Goal: Task Accomplishment & Management: Manage account settings

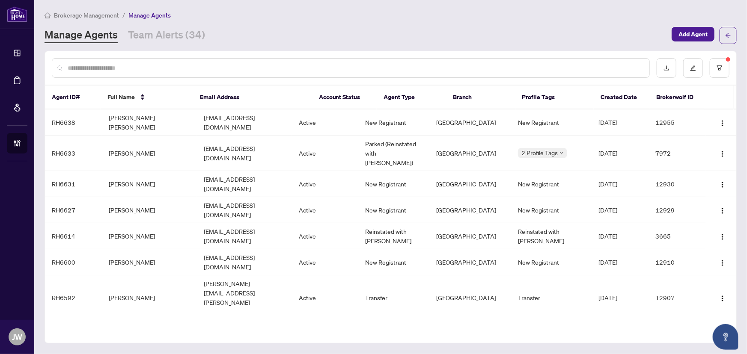
click at [149, 45] on div "Brokerage Management / Manage Agents Manage Agents Team Alerts (34) Add Agent A…" at bounding box center [390, 177] width 692 height 334
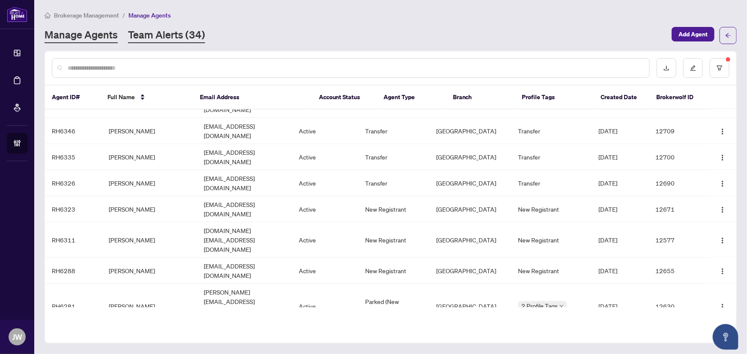
click at [150, 36] on link "Team Alerts (34)" at bounding box center [166, 35] width 77 height 15
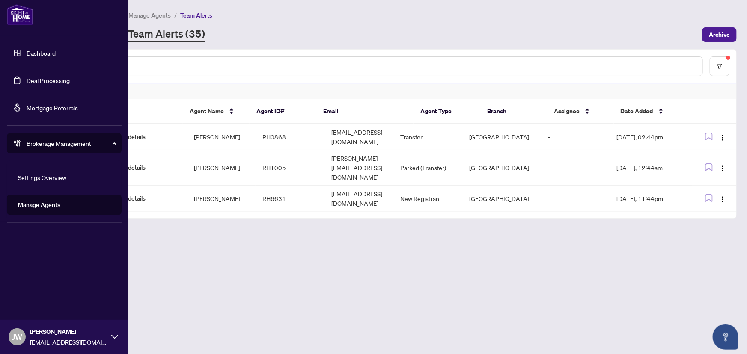
click at [27, 51] on link "Dashboard" at bounding box center [41, 53] width 29 height 8
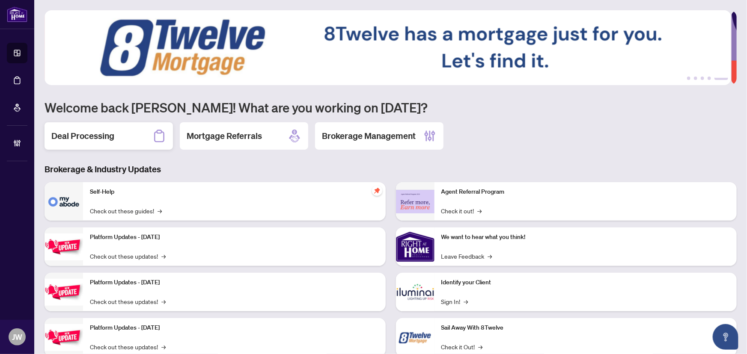
click at [107, 138] on h2 "Deal Processing" at bounding box center [82, 136] width 63 height 12
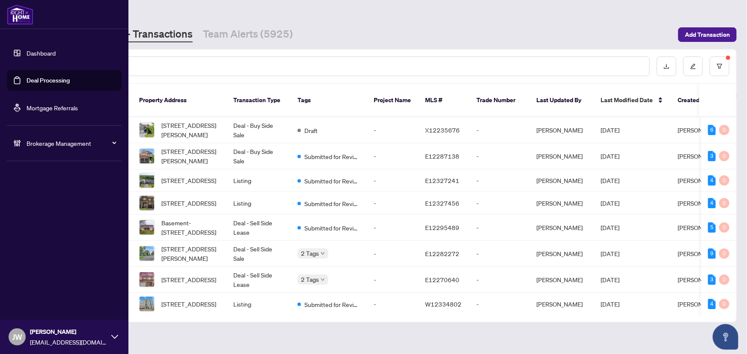
click at [58, 141] on span "Brokerage Management" at bounding box center [71, 143] width 89 height 9
click at [35, 205] on link "Manage Agents" at bounding box center [39, 205] width 42 height 8
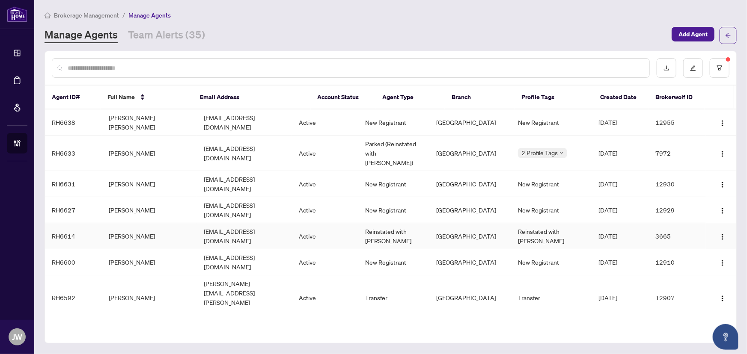
click at [136, 223] on td "Patricia Napoleone" at bounding box center [149, 236] width 95 height 26
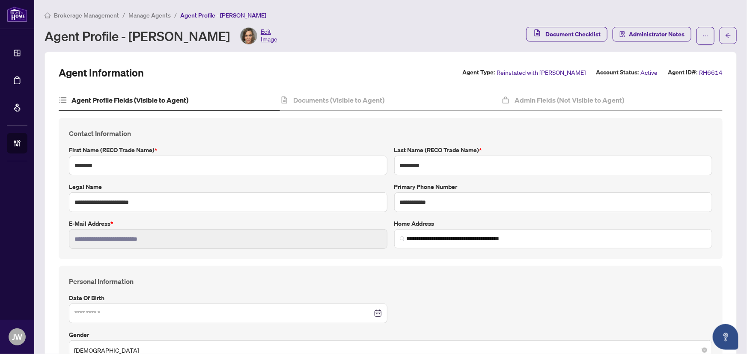
type input "**********"
type input "****"
type input "**********"
click at [358, 102] on h4 "Documents (Visible to Agent)" at bounding box center [338, 100] width 91 height 10
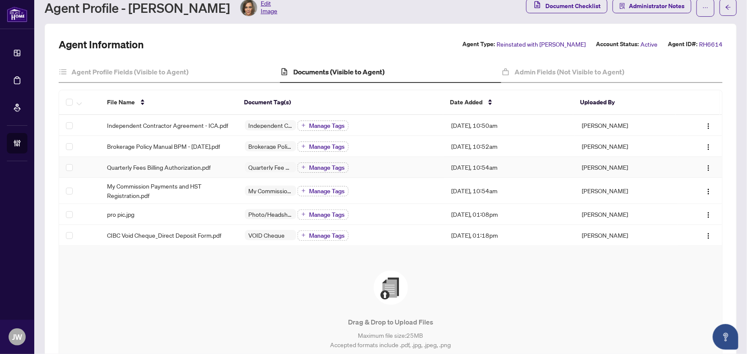
scroll to position [39, 0]
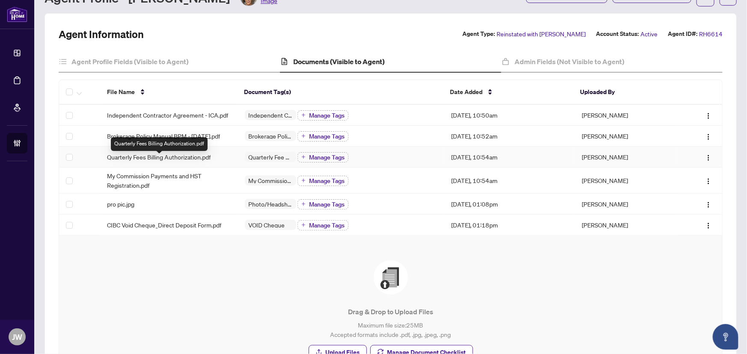
click at [159, 162] on span "Quarterly Fees Billing Authorization.pdf" at bounding box center [159, 156] width 104 height 9
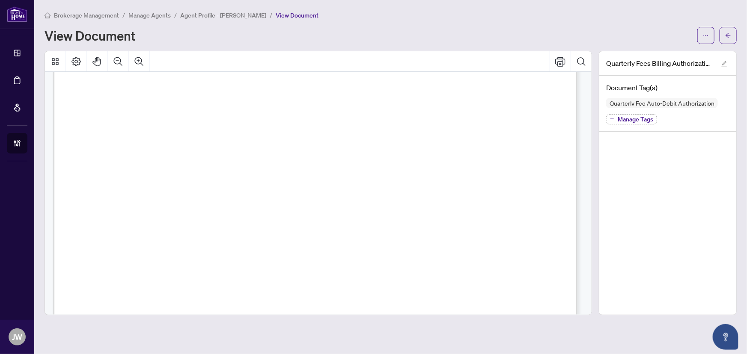
scroll to position [272, 0]
click at [120, 143] on span "☐" at bounding box center [119, 141] width 7 height 17
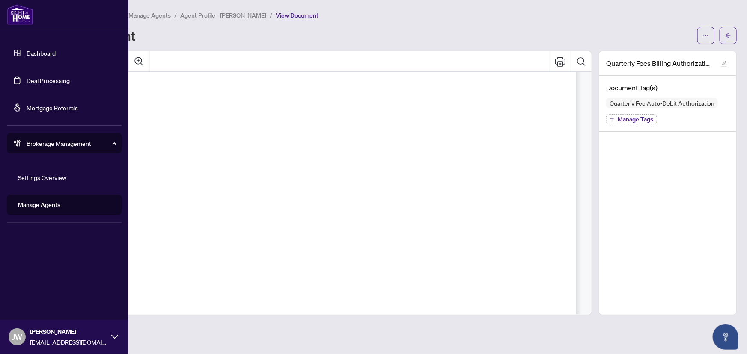
click at [43, 51] on link "Dashboard" at bounding box center [41, 53] width 29 height 8
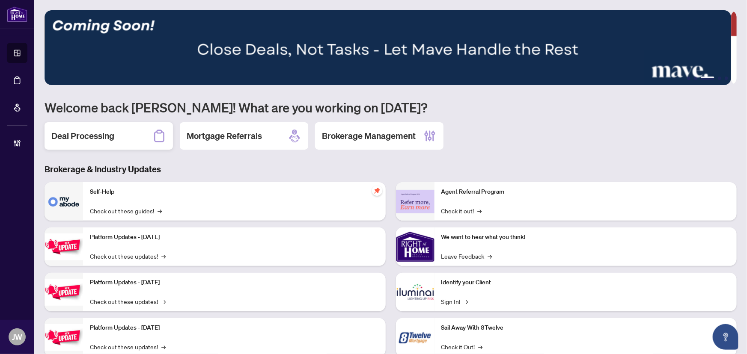
click at [134, 137] on div "Deal Processing" at bounding box center [108, 135] width 128 height 27
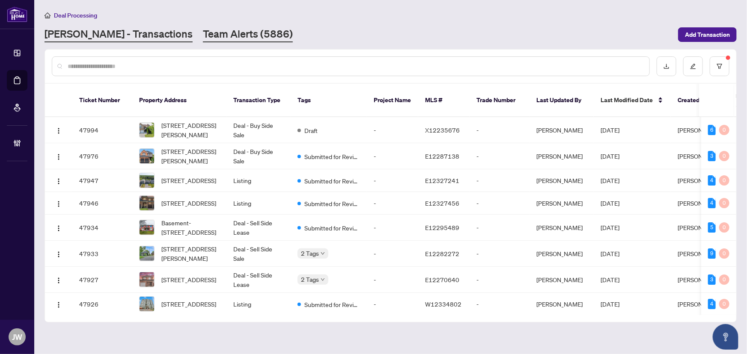
click at [230, 28] on link "Team Alerts (5886)" at bounding box center [248, 34] width 90 height 15
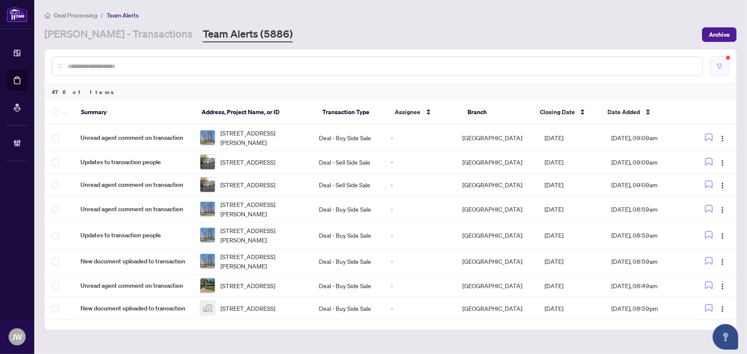
click at [713, 68] on button "button" at bounding box center [719, 66] width 20 height 20
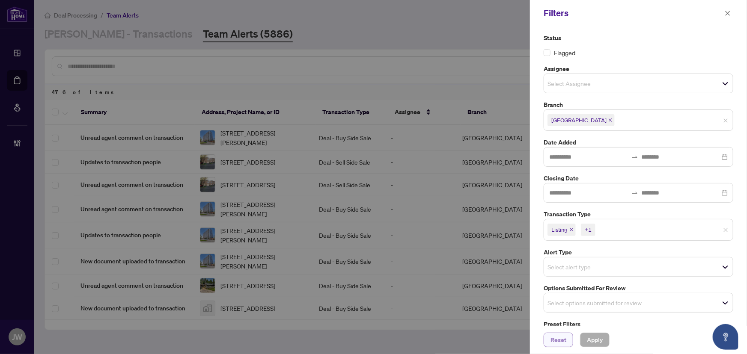
click at [563, 342] on span "Reset" at bounding box center [558, 340] width 16 height 14
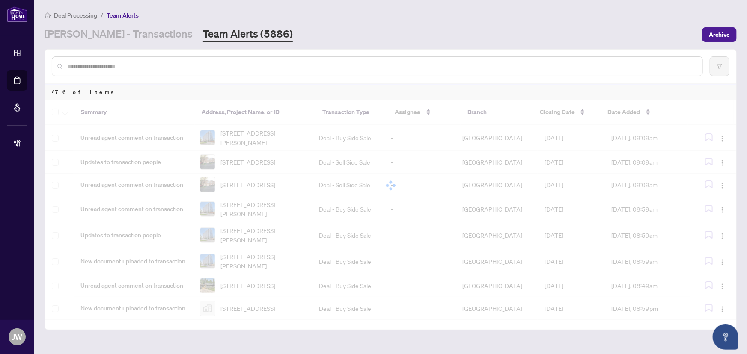
click at [558, 226] on div at bounding box center [373, 177] width 747 height 354
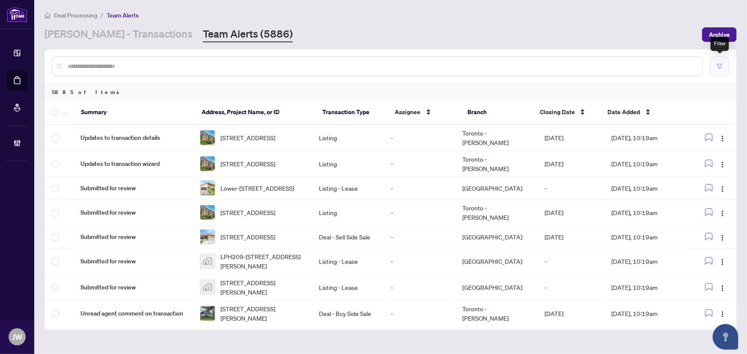
click at [719, 69] on button "button" at bounding box center [719, 66] width 20 height 20
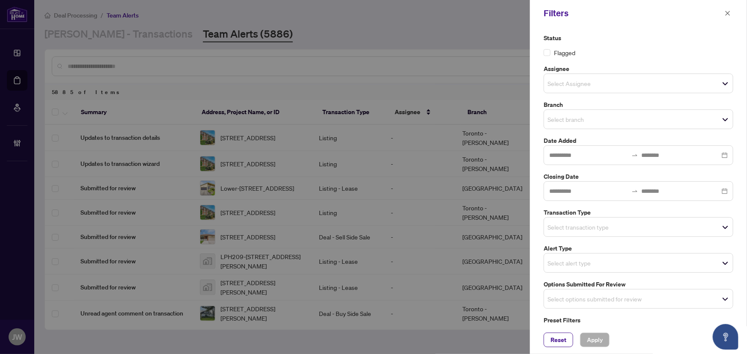
click at [569, 116] on input "search" at bounding box center [577, 119] width 60 height 10
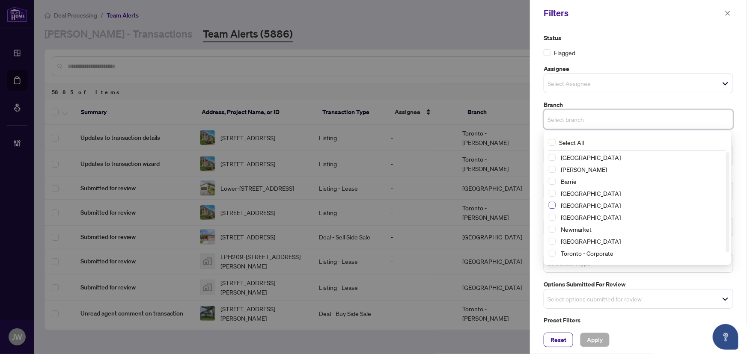
click at [551, 208] on span "Select Durham" at bounding box center [551, 205] width 7 height 7
click at [627, 346] on div "Reset Apply" at bounding box center [638, 340] width 190 height 15
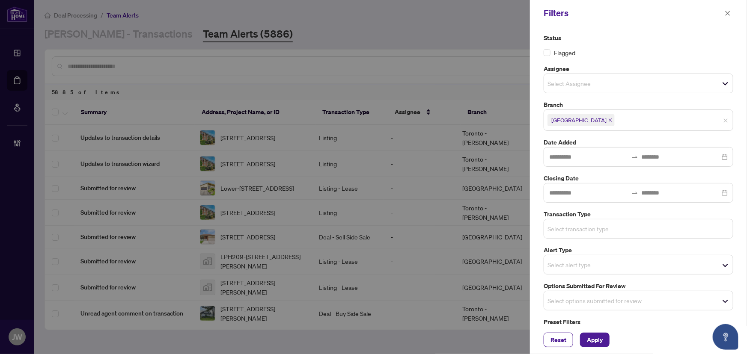
click at [564, 224] on input "search" at bounding box center [577, 229] width 60 height 10
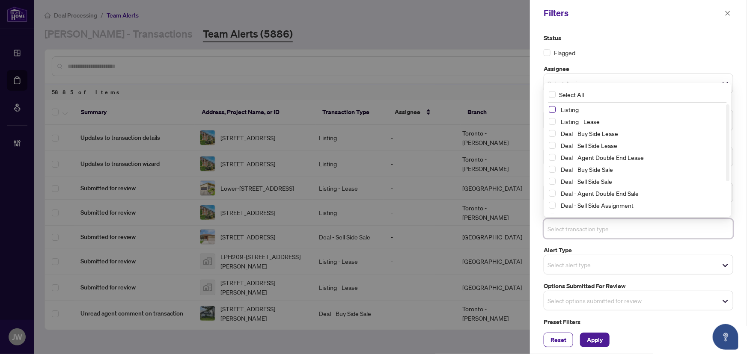
click at [551, 110] on span "Select Listing" at bounding box center [551, 109] width 7 height 7
click at [553, 121] on span "Select Listing - Lease" at bounding box center [551, 122] width 7 height 7
click at [593, 340] on span "Apply" at bounding box center [595, 340] width 16 height 14
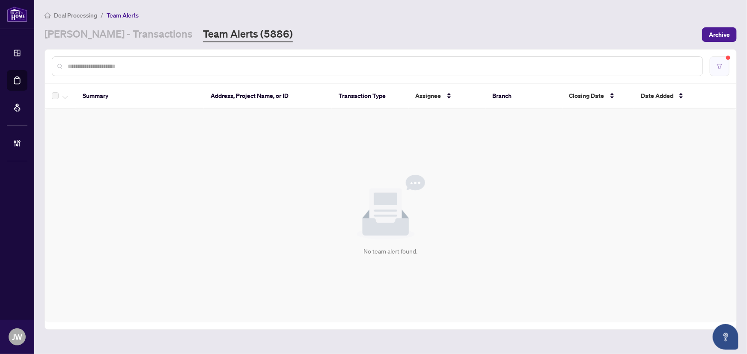
click at [714, 72] on button "button" at bounding box center [719, 66] width 20 height 20
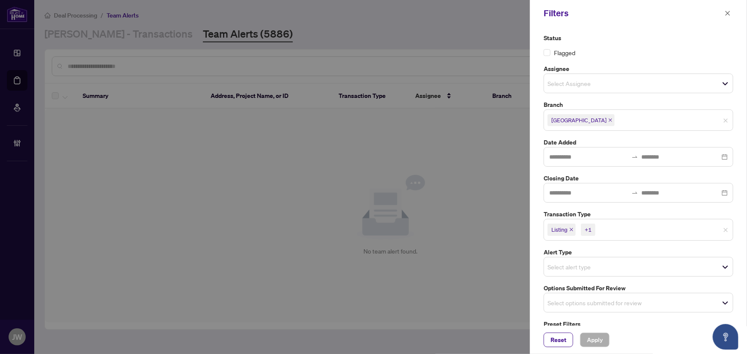
scroll to position [23, 0]
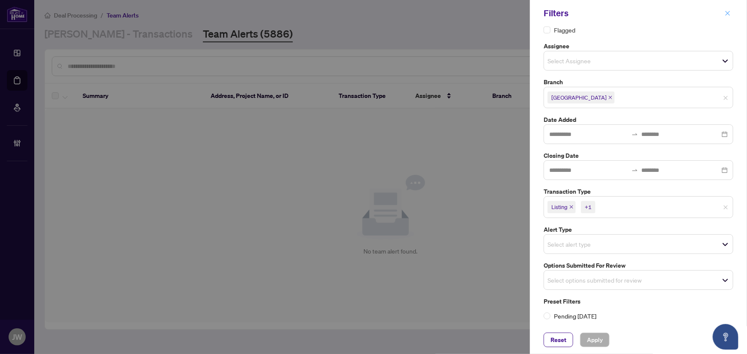
click at [727, 12] on icon "close" at bounding box center [727, 13] width 6 height 6
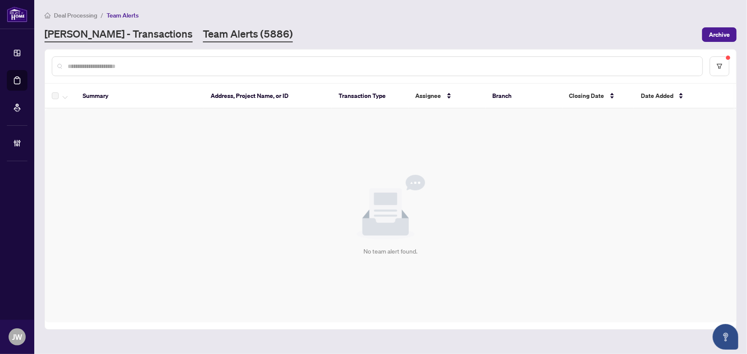
click at [115, 36] on link "[PERSON_NAME] - Transactions" at bounding box center [118, 34] width 148 height 15
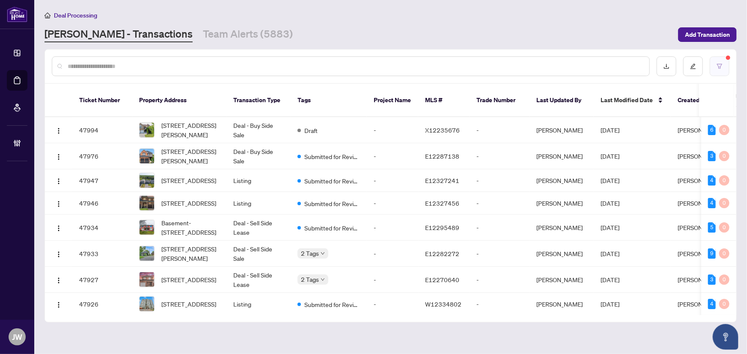
click at [717, 67] on icon "filter" at bounding box center [719, 66] width 6 height 6
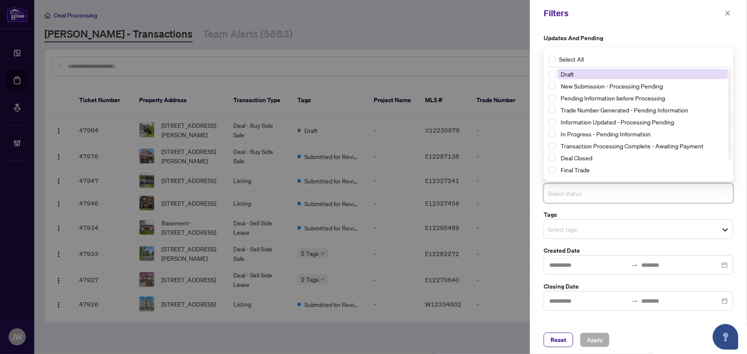
click at [553, 197] on input "search" at bounding box center [577, 193] width 60 height 10
click at [553, 193] on input "search" at bounding box center [577, 193] width 60 height 10
click at [565, 235] on span "Select tags" at bounding box center [638, 229] width 189 height 12
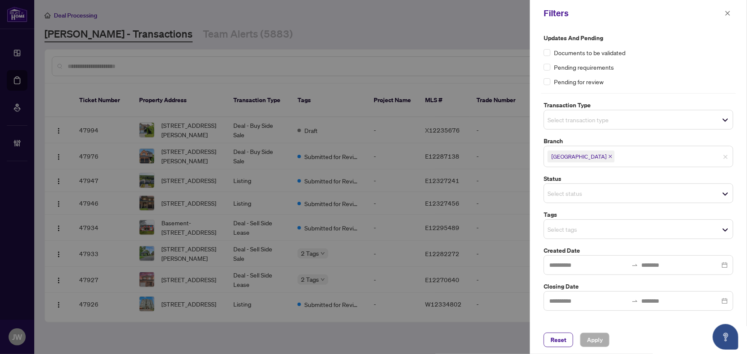
click at [637, 49] on div "Documents to be validated" at bounding box center [638, 52] width 190 height 9
click at [578, 120] on input "search" at bounding box center [577, 120] width 60 height 10
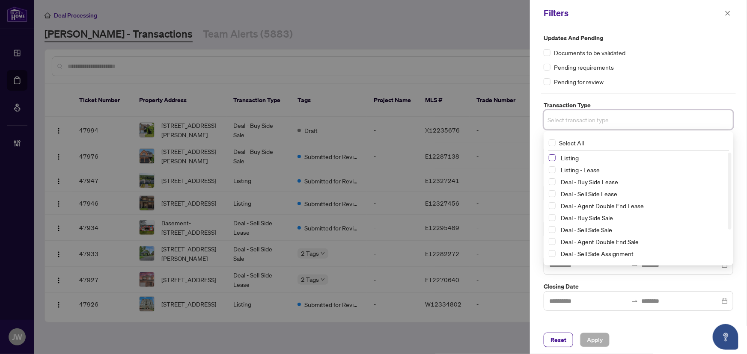
click at [550, 159] on span "Select Listing" at bounding box center [551, 157] width 7 height 7
click at [555, 173] on span "Select Listing - Lease" at bounding box center [551, 171] width 7 height 7
click at [590, 339] on span "Apply" at bounding box center [595, 340] width 16 height 14
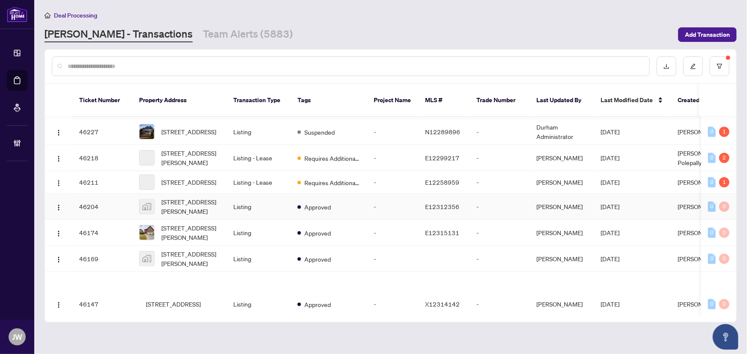
scroll to position [1118, 0]
click at [203, 35] on link "Team Alerts (5883)" at bounding box center [248, 34] width 90 height 15
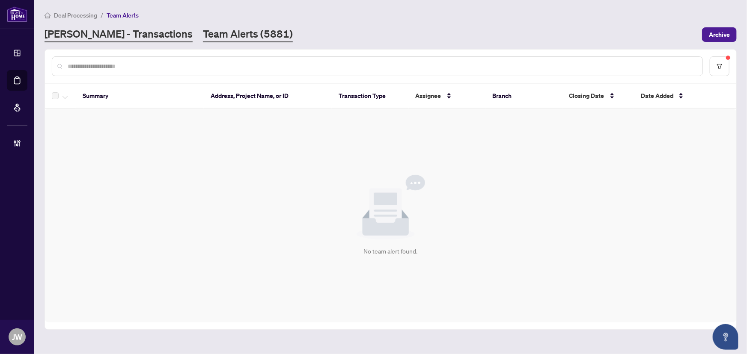
click at [130, 36] on link "[PERSON_NAME] - Transactions" at bounding box center [118, 34] width 148 height 15
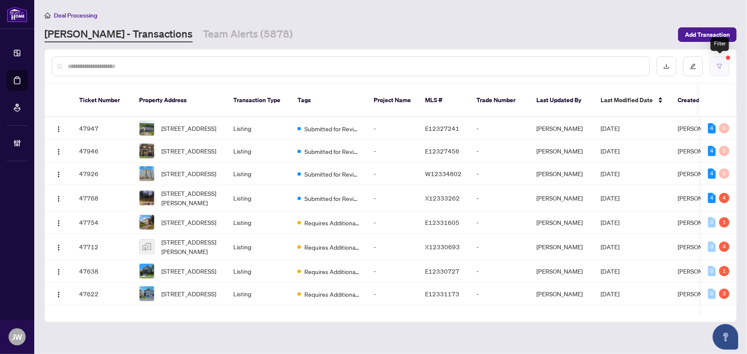
click at [726, 65] on button "button" at bounding box center [719, 66] width 20 height 20
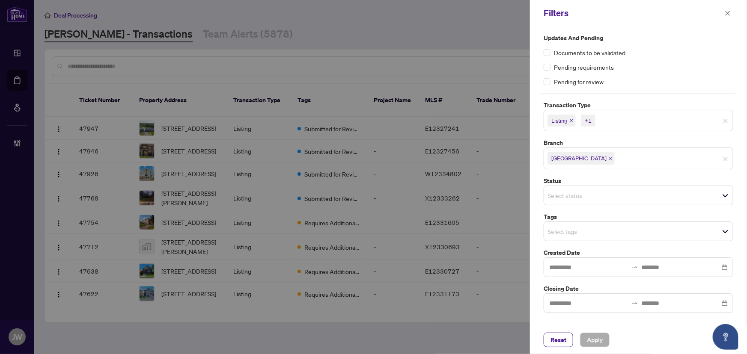
click at [571, 119] on icon "close" at bounding box center [571, 121] width 4 height 4
click at [590, 119] on icon "close" at bounding box center [590, 121] width 4 height 4
click at [598, 337] on span "Apply" at bounding box center [595, 340] width 16 height 14
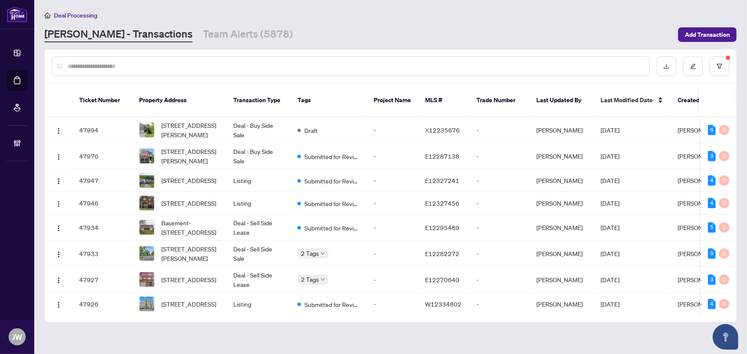
paste input "*****"
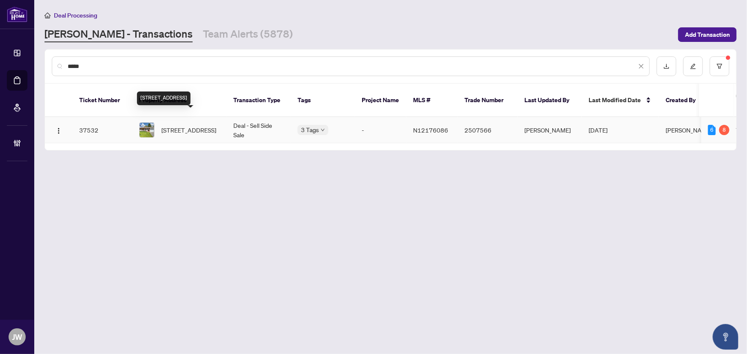
type input "*****"
click at [166, 125] on span "21 Cemetery Lane, Whitchurch-Stouffville, Ontario L4A 6B2, Canada" at bounding box center [188, 129] width 55 height 9
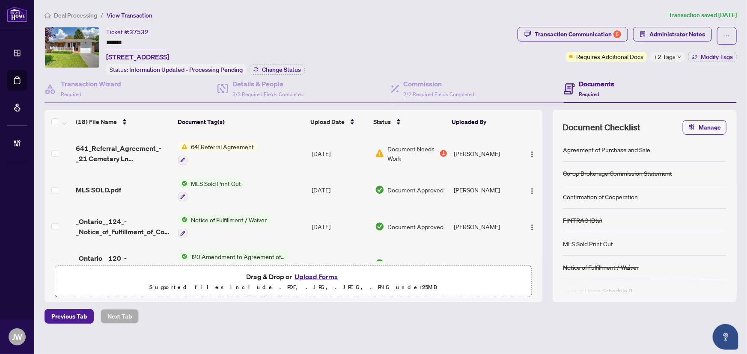
scroll to position [350, 0]
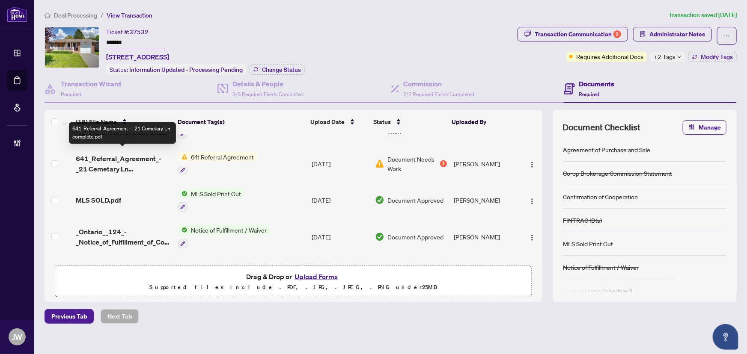
click at [109, 161] on span "641_Referral_Agreement_-_21 Cemetary Ln complete.pdf" at bounding box center [123, 164] width 95 height 21
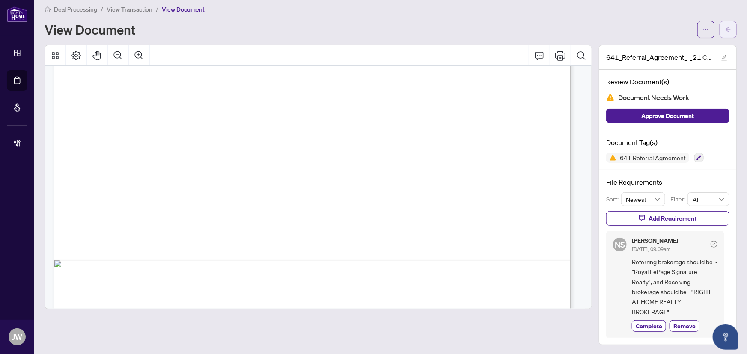
click at [725, 29] on icon "arrow-left" at bounding box center [728, 30] width 6 height 6
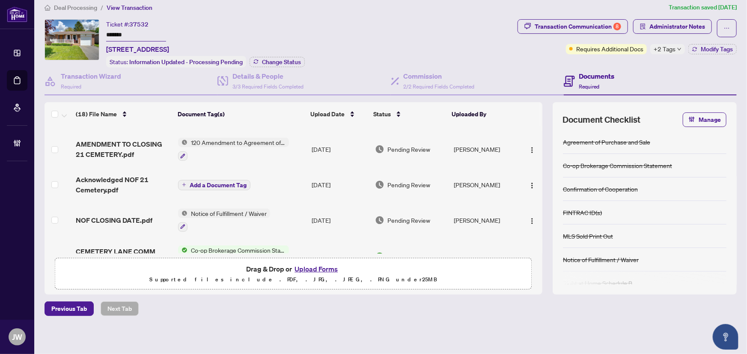
scroll to position [77, 0]
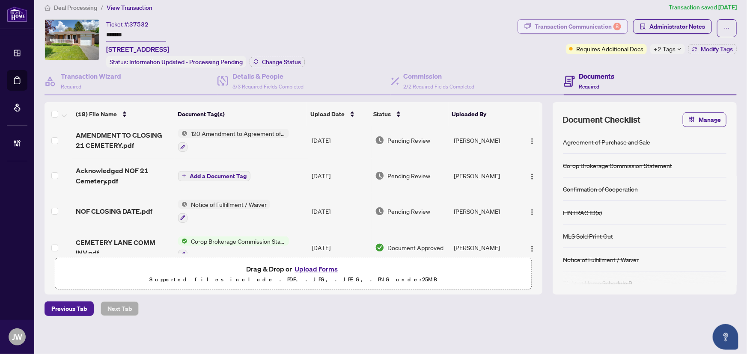
click at [557, 31] on div "Transaction Communication 8" at bounding box center [577, 27] width 86 height 14
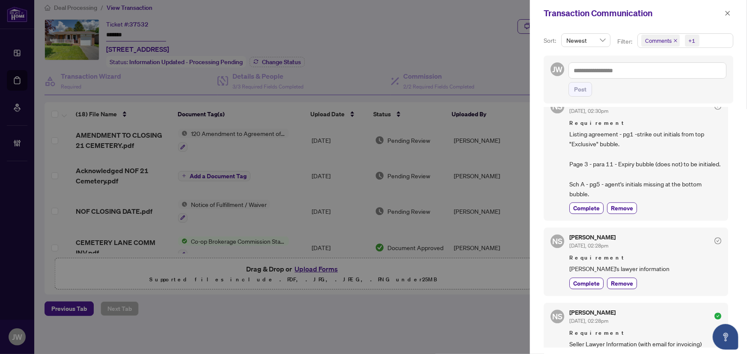
scroll to position [1050, 0]
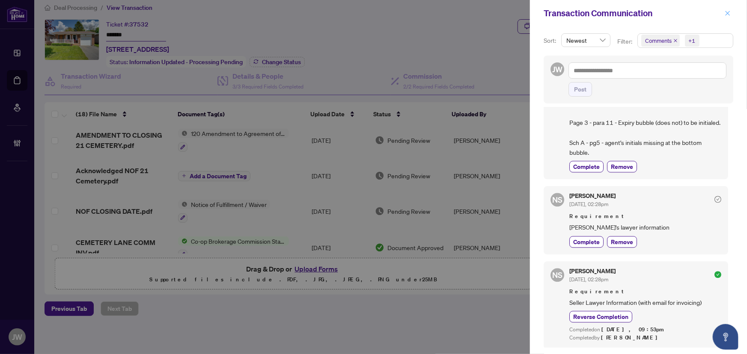
click at [729, 12] on icon "close" at bounding box center [727, 13] width 6 height 6
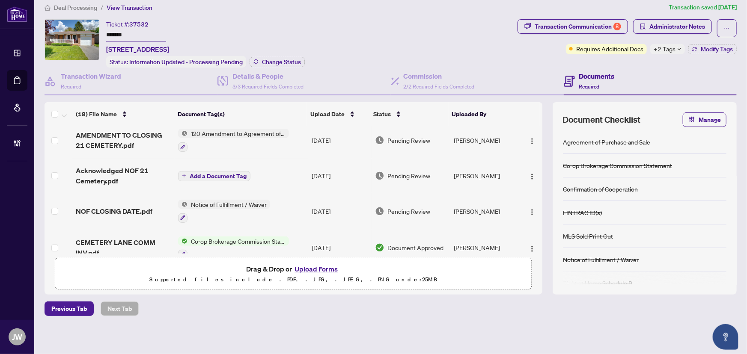
click at [83, 9] on span "Deal Processing" at bounding box center [75, 8] width 43 height 8
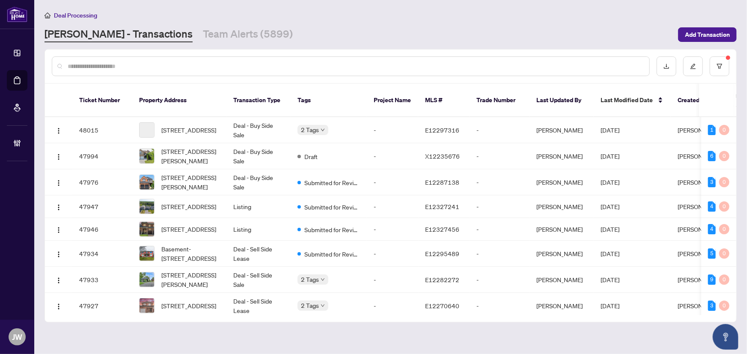
click at [111, 71] on div at bounding box center [351, 66] width 598 height 20
drag, startPoint x: 72, startPoint y: 44, endPoint x: 74, endPoint y: 51, distance: 7.9
click at [72, 44] on main "Deal Processing RAHR - Transactions Team Alerts (5899) Add Transaction Ticket N…" at bounding box center [390, 177] width 712 height 354
click at [75, 64] on input "text" at bounding box center [355, 66] width 575 height 9
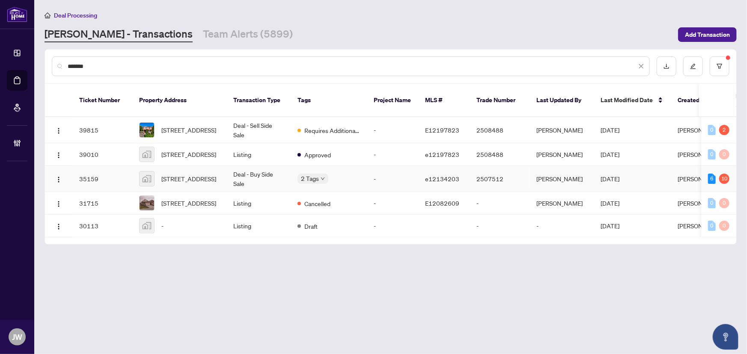
type input "*******"
click at [246, 170] on td "Deal - Buy Side Sale" at bounding box center [258, 179] width 64 height 26
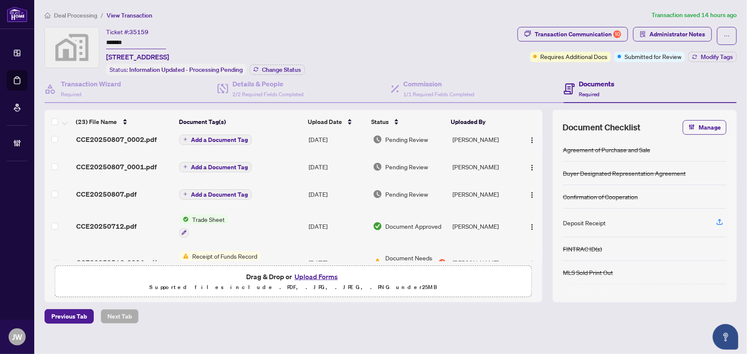
scroll to position [77, 0]
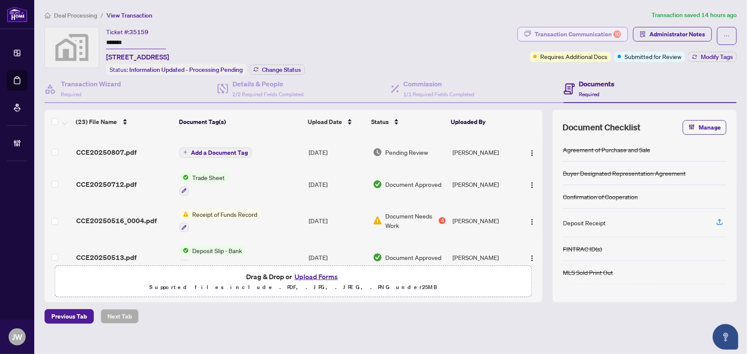
click at [567, 34] on div "Transaction Communication 10" at bounding box center [577, 34] width 86 height 14
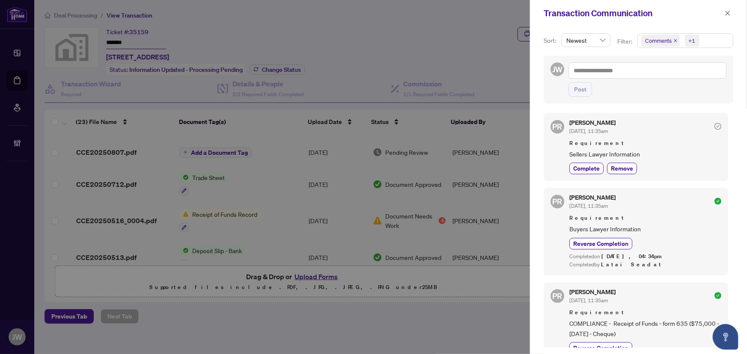
scroll to position [894, 0]
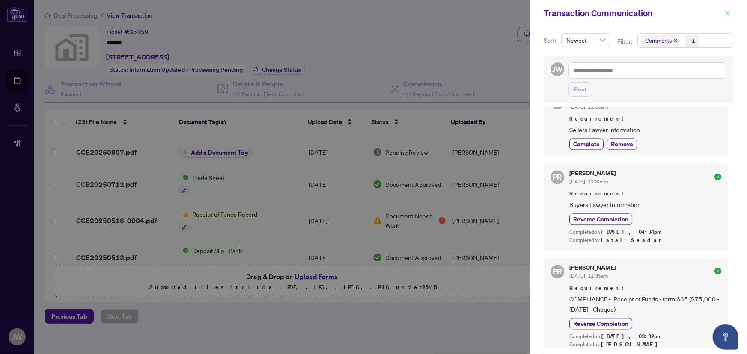
click at [726, 14] on icon "close" at bounding box center [727, 13] width 6 height 6
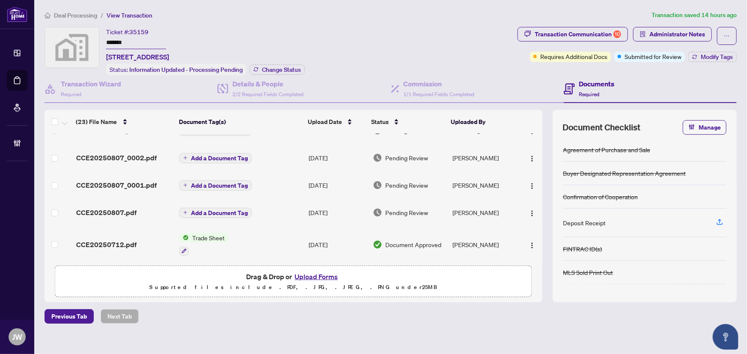
scroll to position [0, 0]
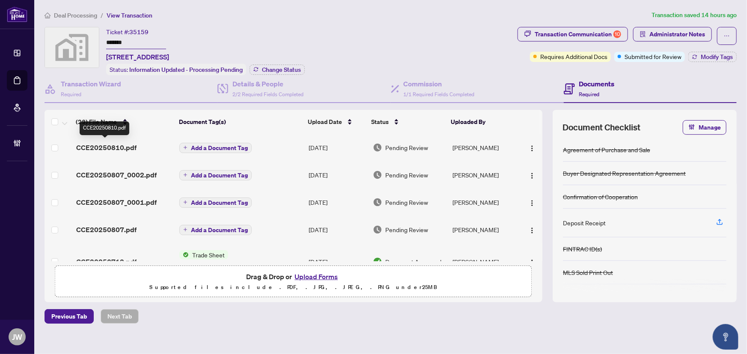
click at [116, 146] on span "CCE20250810.pdf" at bounding box center [106, 147] width 60 height 10
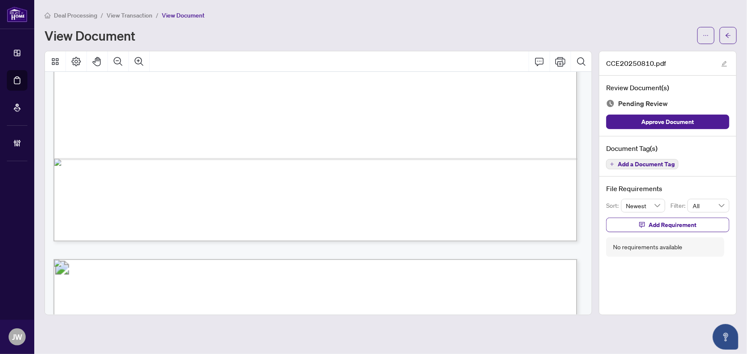
scroll to position [449, 0]
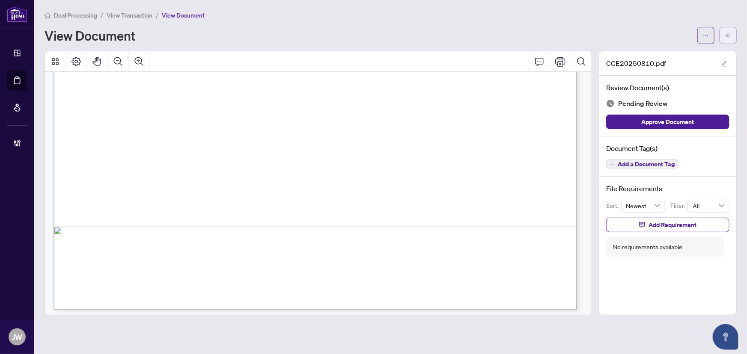
click at [732, 34] on button "button" at bounding box center [727, 35] width 17 height 17
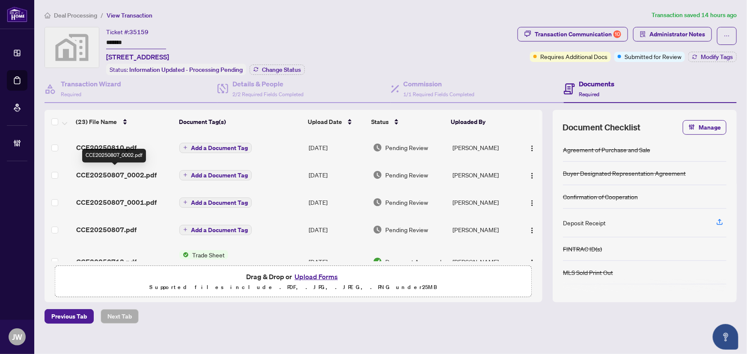
click at [134, 171] on span "CCE20250807_0002.pdf" at bounding box center [116, 175] width 80 height 10
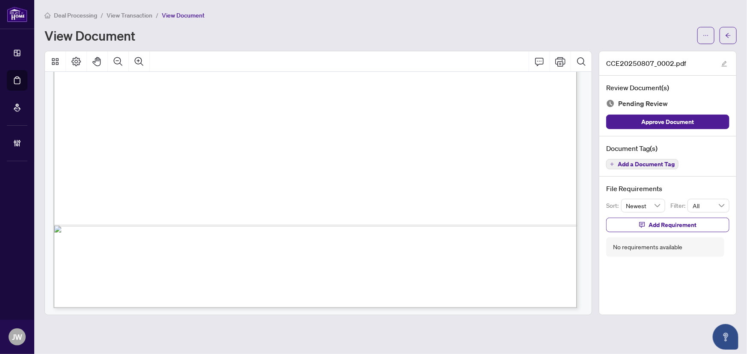
scroll to position [2542, 0]
click at [723, 31] on button "button" at bounding box center [727, 35] width 17 height 17
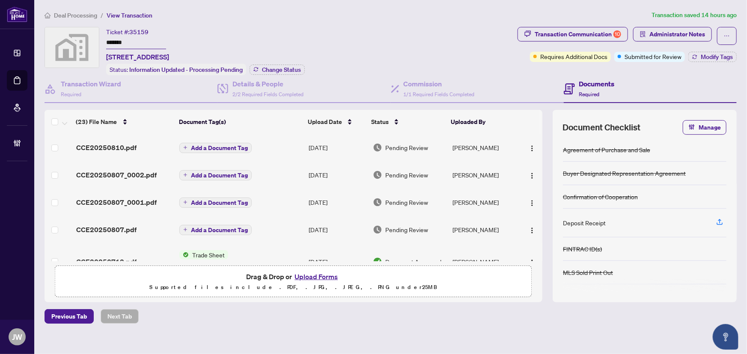
click at [133, 201] on span "CCE20250807_0001.pdf" at bounding box center [116, 202] width 80 height 10
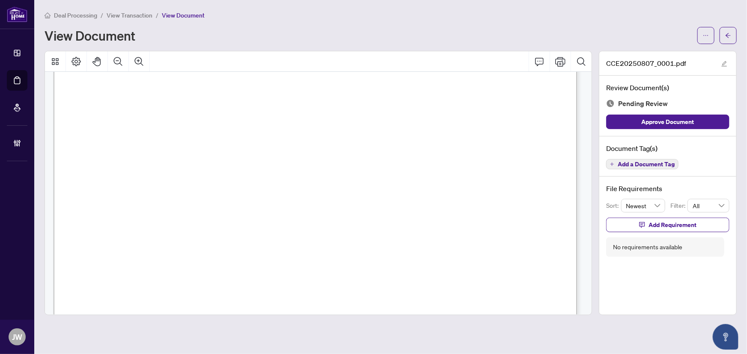
scroll to position [2177, 0]
click at [727, 38] on span "button" at bounding box center [728, 36] width 6 height 14
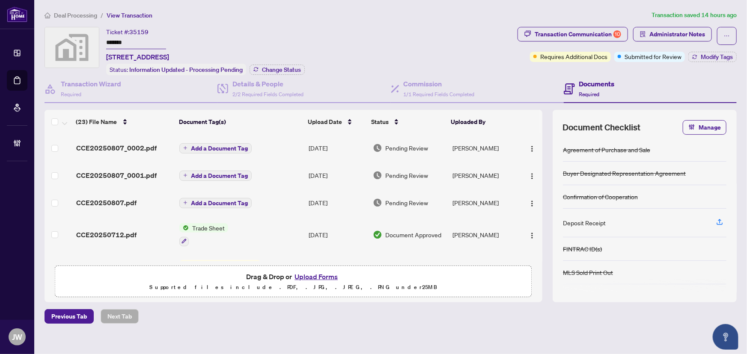
scroll to position [39, 0]
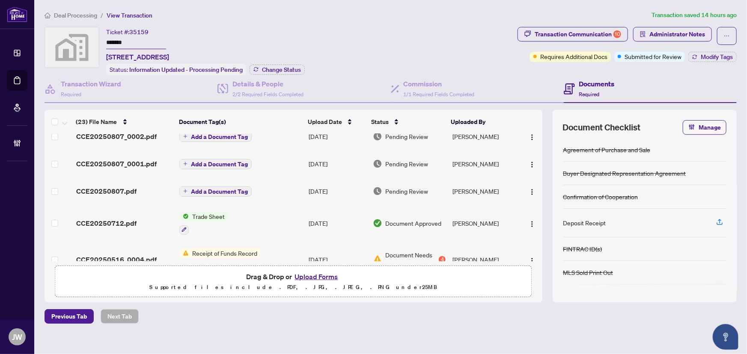
click at [116, 190] on span "CCE20250807.pdf" at bounding box center [106, 191] width 60 height 10
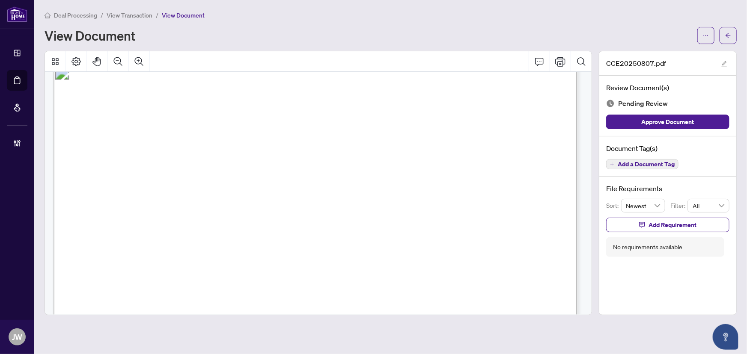
scroll to position [597, 0]
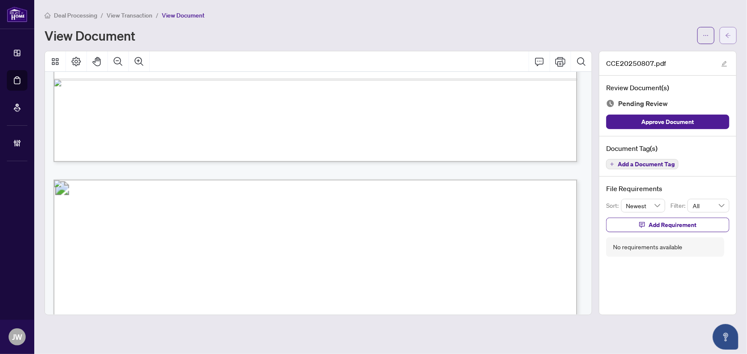
drag, startPoint x: 744, startPoint y: 35, endPoint x: 731, endPoint y: 32, distance: 13.2
click at [731, 32] on button "button" at bounding box center [727, 35] width 17 height 17
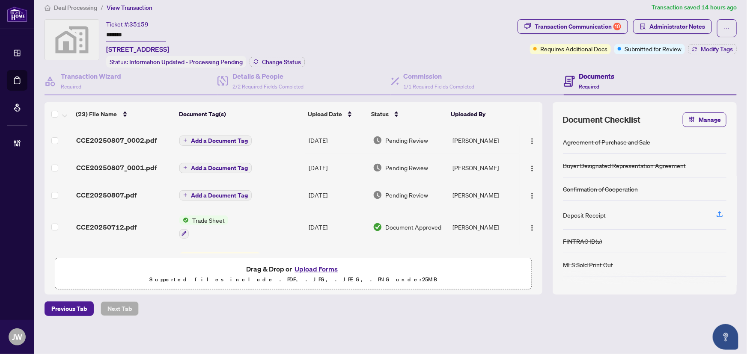
scroll to position [39, 0]
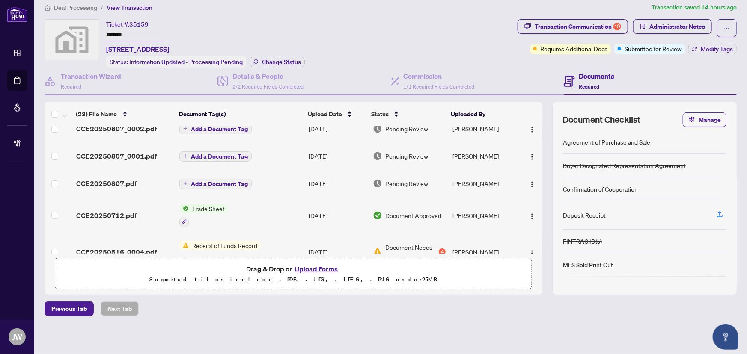
click at [131, 182] on span "CCE20250807.pdf" at bounding box center [106, 183] width 60 height 10
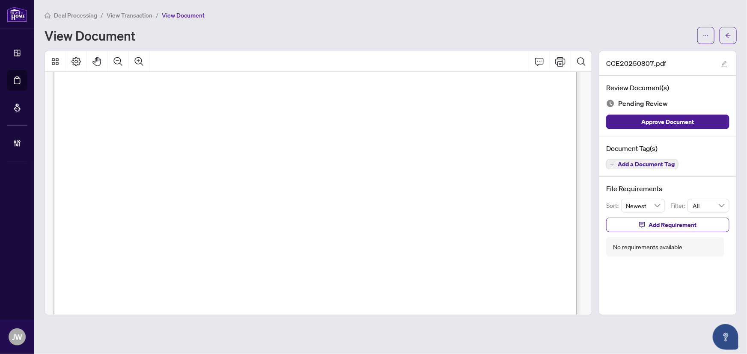
scroll to position [817, 0]
click at [725, 37] on icon "arrow-left" at bounding box center [728, 36] width 6 height 6
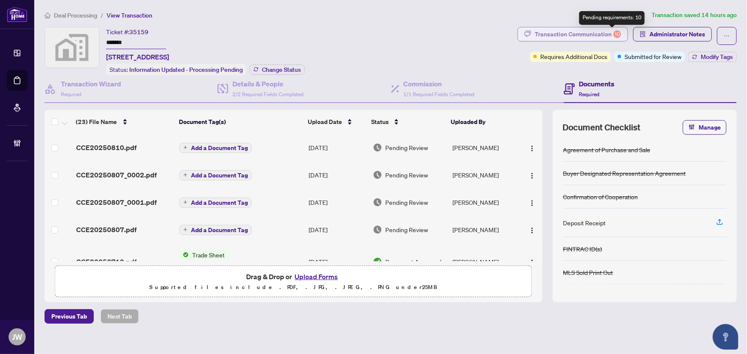
click at [613, 36] on div "10" at bounding box center [617, 34] width 8 height 8
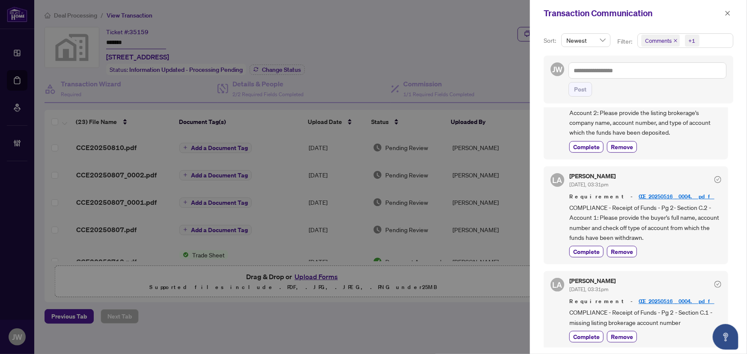
scroll to position [39, 0]
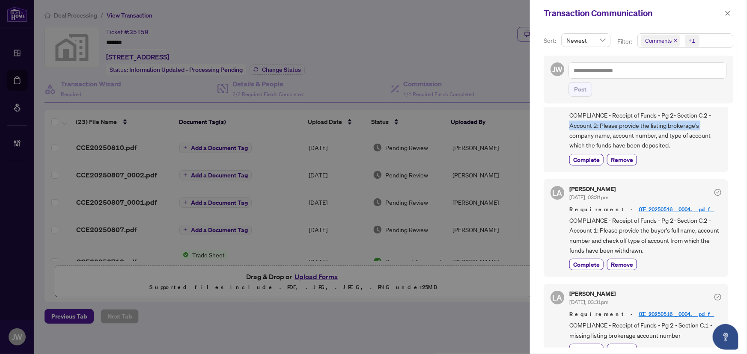
drag, startPoint x: 720, startPoint y: 161, endPoint x: 535, endPoint y: 128, distance: 187.7
click at [535, 128] on div "Sort: Newest Filter: Comments +1 JW Post LA Luna Almuhanna Jul/29/2025, 03:31pm…" at bounding box center [638, 191] width 217 height 328
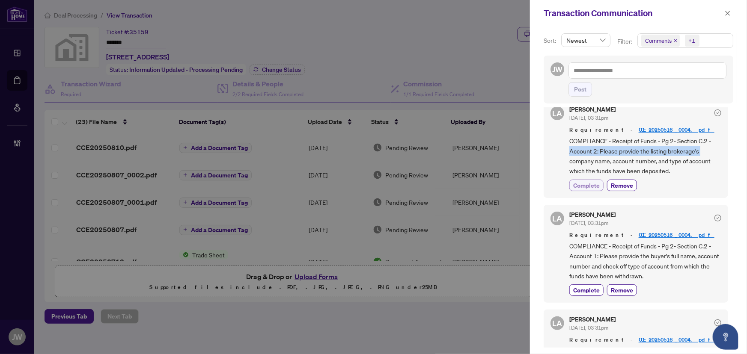
scroll to position [0, 0]
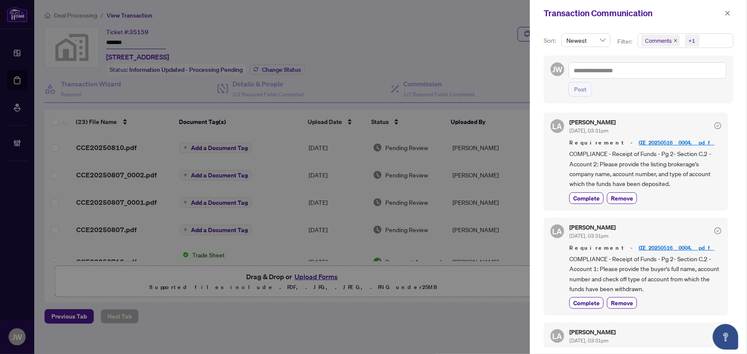
click at [555, 156] on div "LA Luna Almuhanna Jul/29/2025, 03:31pm Requirement - CCE20250516_0004.pdf COMPL…" at bounding box center [635, 162] width 184 height 98
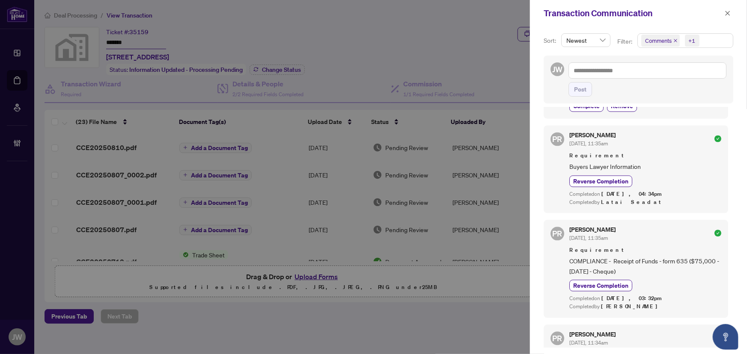
scroll to position [933, 0]
click at [732, 12] on button "button" at bounding box center [727, 13] width 11 height 10
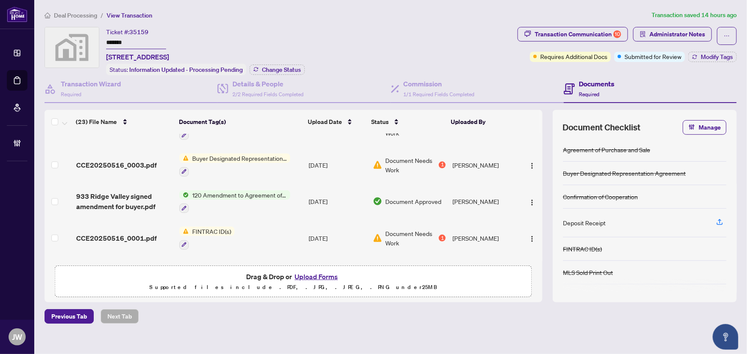
scroll to position [622, 0]
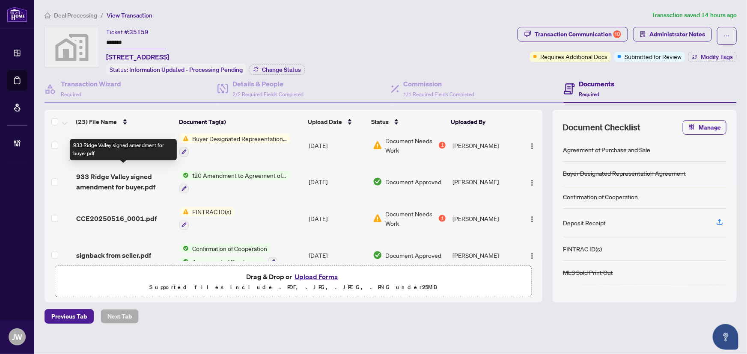
click at [139, 172] on span "933 Ridge Valley signed amendment for buyer.pdf" at bounding box center [124, 182] width 97 height 21
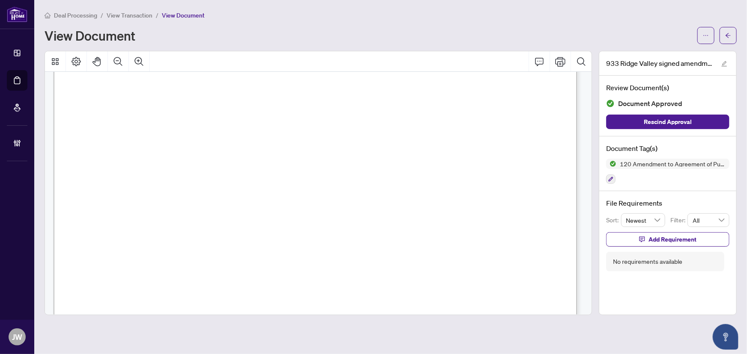
scroll to position [350, 0]
click at [723, 33] on button "button" at bounding box center [727, 35] width 17 height 17
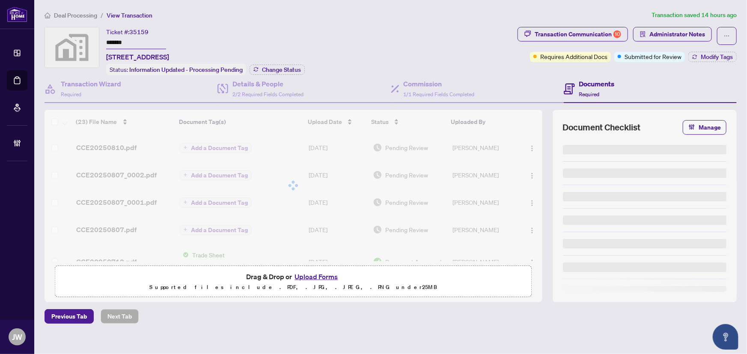
click at [79, 16] on span "Deal Processing" at bounding box center [75, 16] width 43 height 8
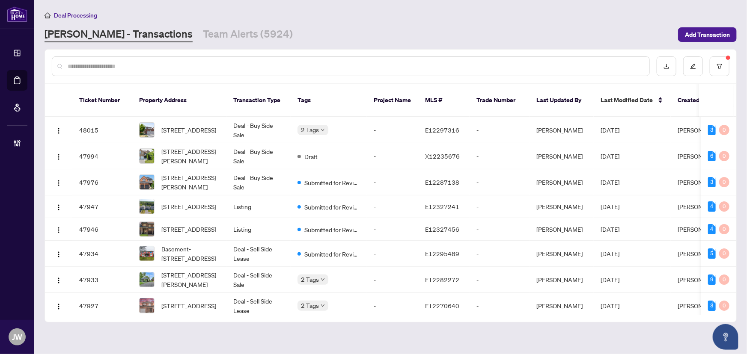
click at [117, 66] on input "text" at bounding box center [355, 66] width 575 height 9
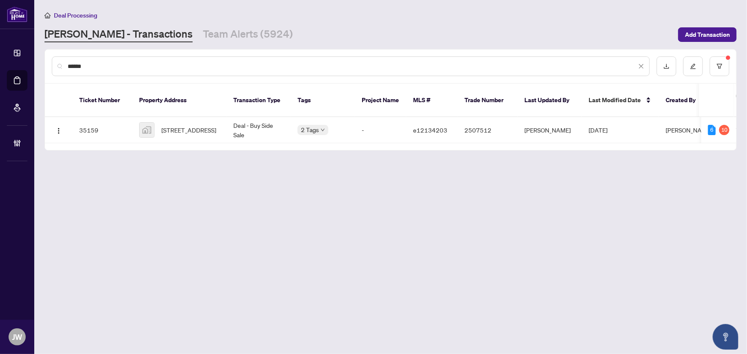
click at [104, 65] on input "******" at bounding box center [352, 66] width 569 height 9
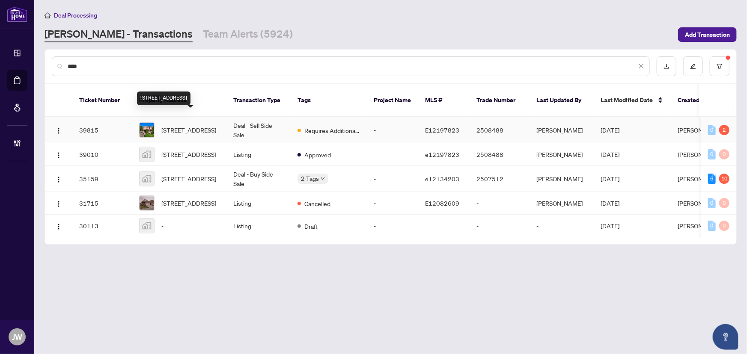
type input "****"
click at [199, 125] on span "405 Fleetwood Dr, Oshawa, Ontario L1K 1C2, Canada" at bounding box center [188, 129] width 55 height 9
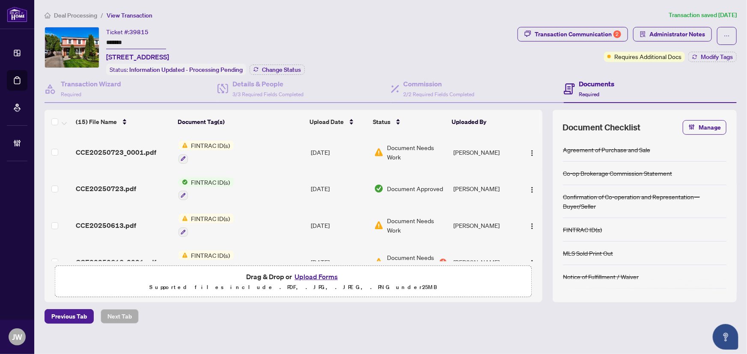
scroll to position [116, 0]
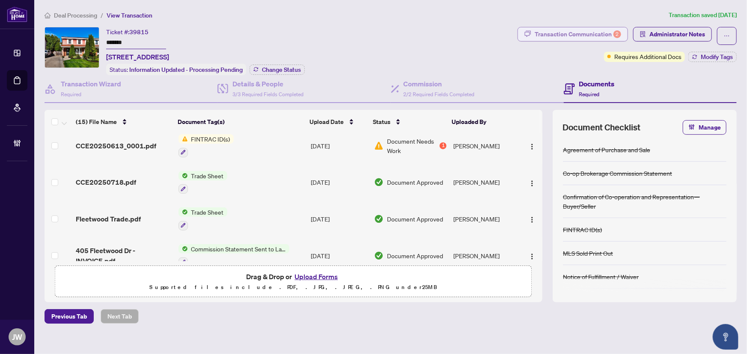
click at [580, 32] on div "Transaction Communication 2" at bounding box center [577, 34] width 86 height 14
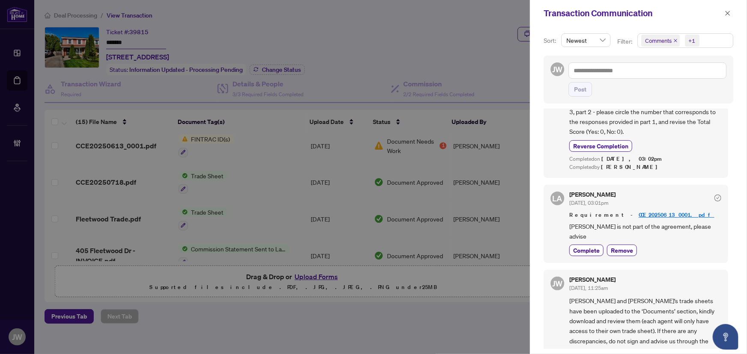
scroll to position [39, 0]
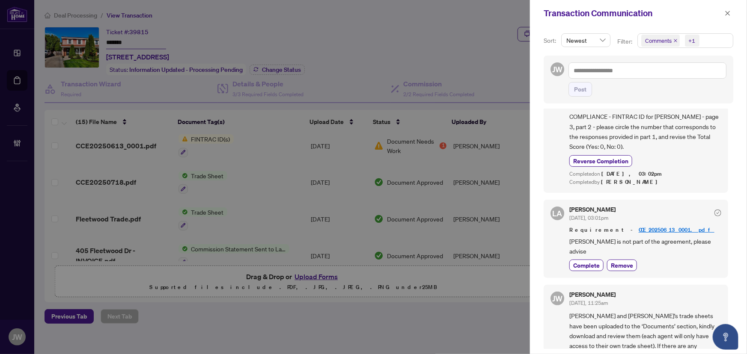
click at [231, 157] on div at bounding box center [373, 177] width 747 height 354
click at [728, 12] on icon "close" at bounding box center [727, 13] width 5 height 5
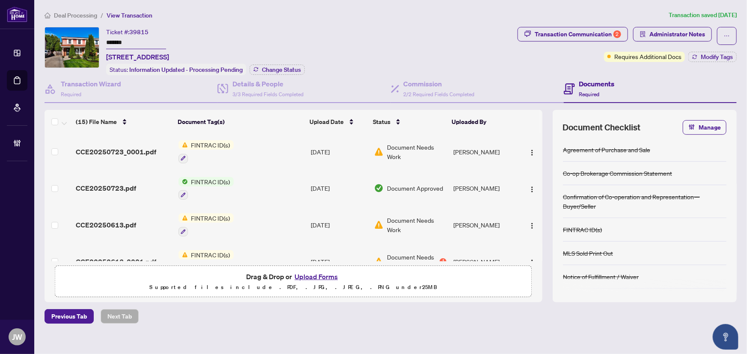
scroll to position [0, 0]
click at [127, 151] on span "CCE20250723_0001.pdf" at bounding box center [116, 152] width 80 height 10
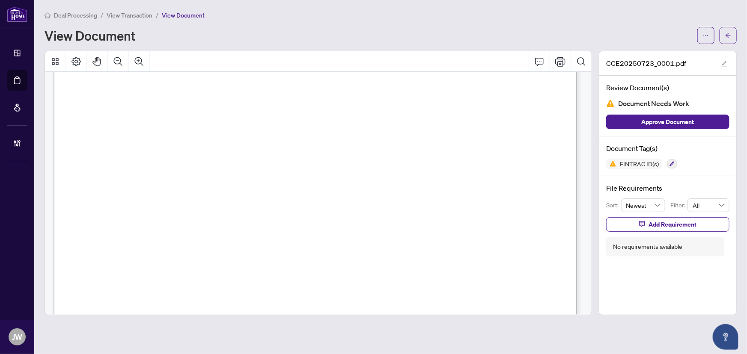
scroll to position [77, 0]
click at [730, 33] on icon "arrow-left" at bounding box center [728, 36] width 6 height 6
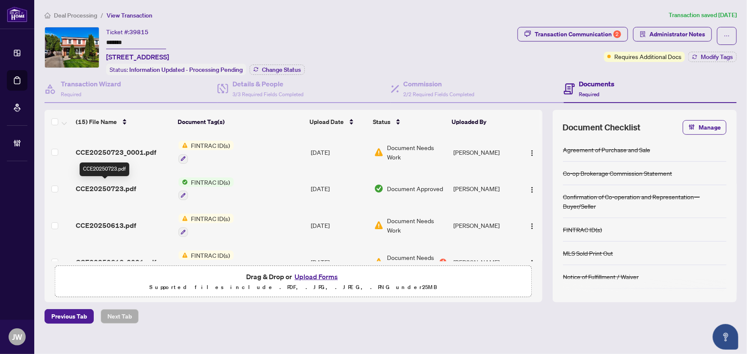
click at [127, 189] on span "CCE20250723.pdf" at bounding box center [106, 189] width 60 height 10
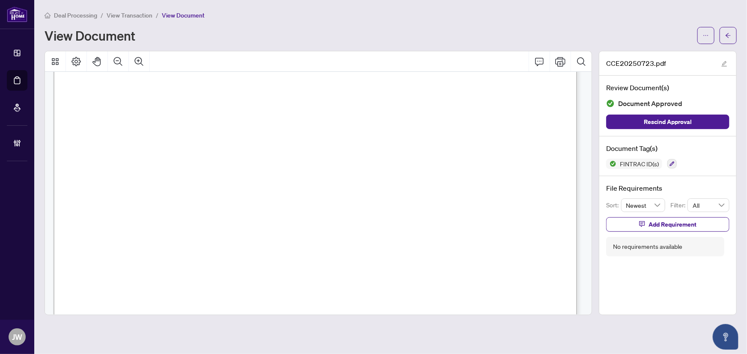
scroll to position [2489, 0]
click at [728, 38] on span "button" at bounding box center [728, 36] width 6 height 14
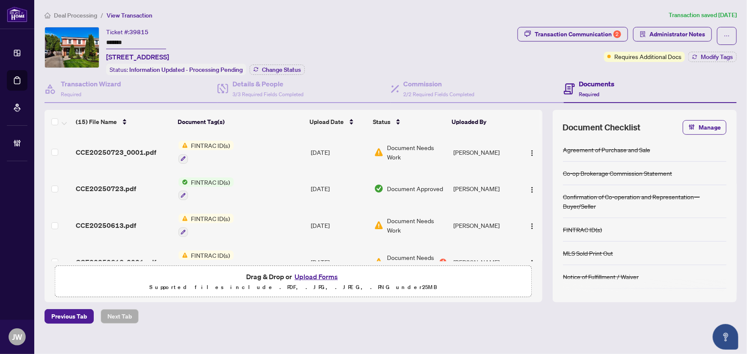
click at [114, 222] on span "CCE20250613.pdf" at bounding box center [106, 225] width 60 height 10
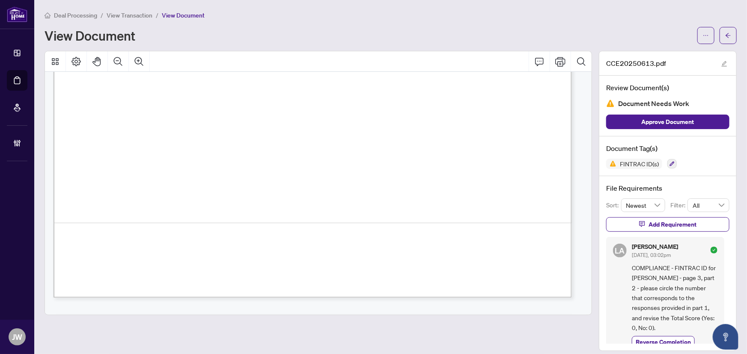
scroll to position [1245, 0]
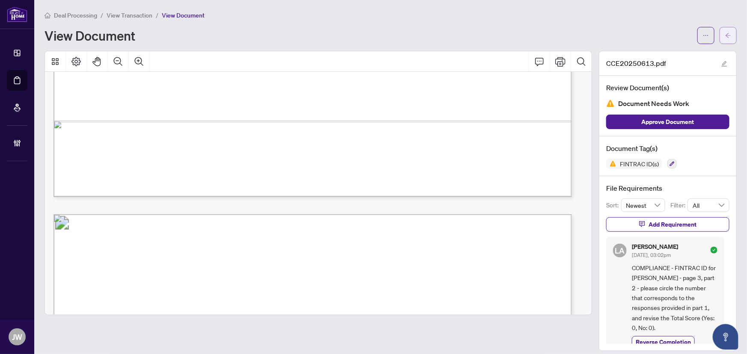
click at [725, 34] on button "button" at bounding box center [727, 35] width 17 height 17
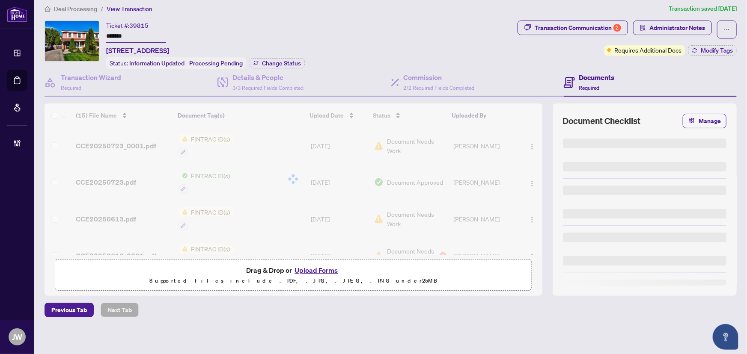
scroll to position [8, 0]
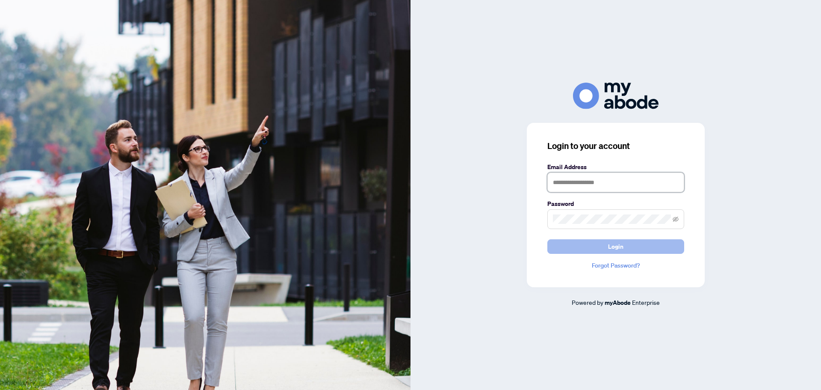
type input "**********"
click at [536, 240] on button "Login" at bounding box center [616, 246] width 137 height 15
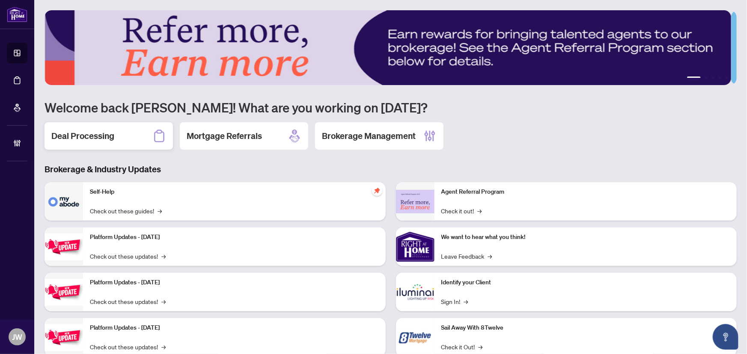
click at [124, 141] on div "Deal Processing" at bounding box center [108, 135] width 128 height 27
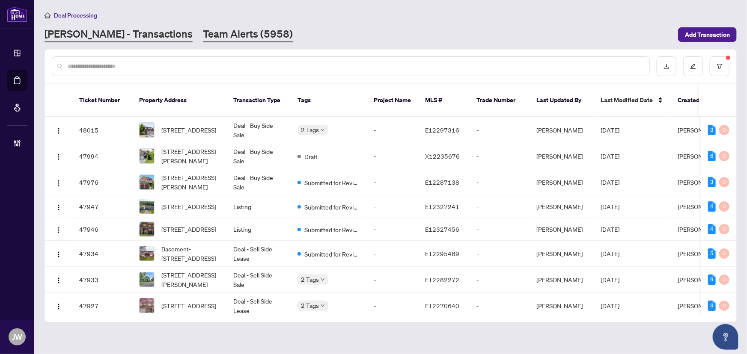
click at [203, 39] on link "Team Alerts (5958)" at bounding box center [248, 34] width 90 height 15
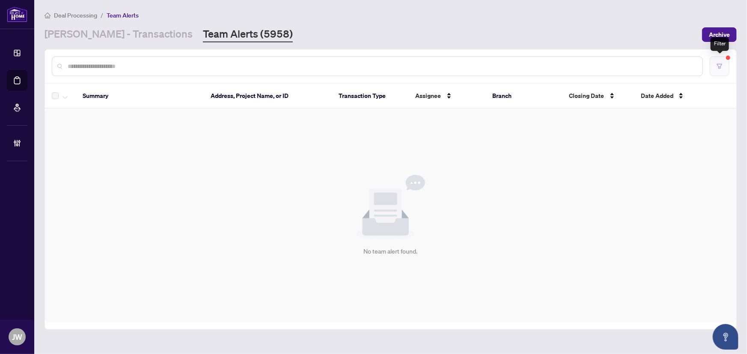
click at [720, 64] on icon "filter" at bounding box center [719, 66] width 6 height 6
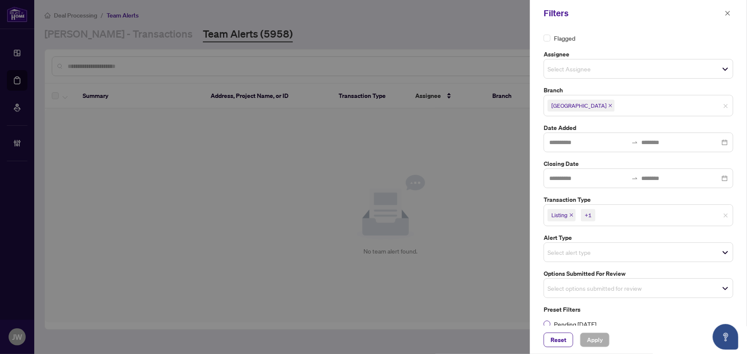
scroll to position [23, 0]
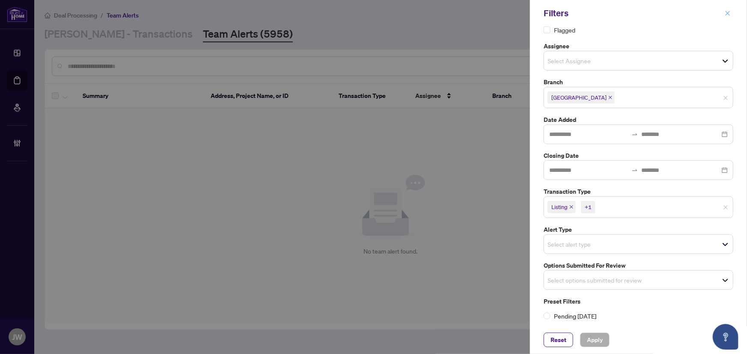
click at [731, 12] on button "button" at bounding box center [727, 13] width 11 height 10
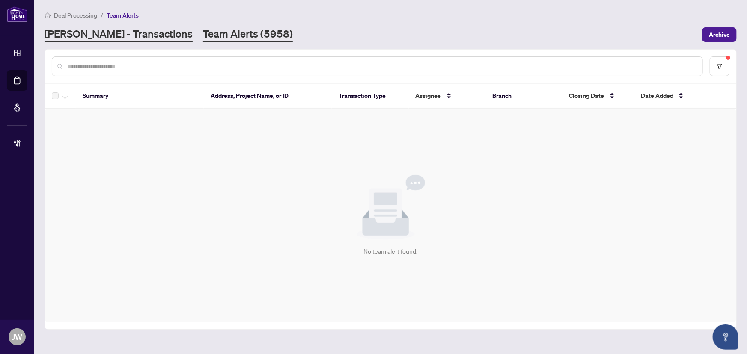
click at [133, 37] on link "[PERSON_NAME] - Transactions" at bounding box center [118, 34] width 148 height 15
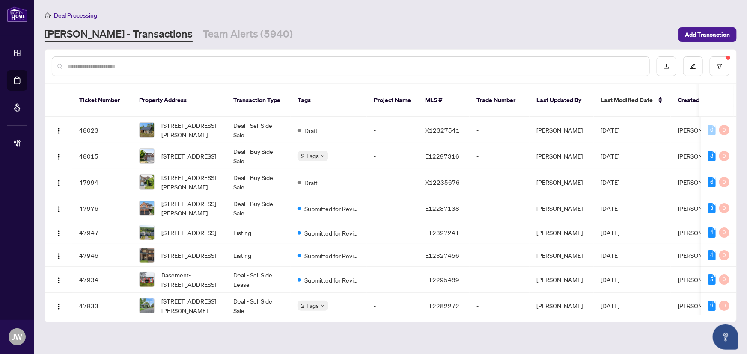
click at [117, 71] on div at bounding box center [351, 66] width 598 height 20
drag, startPoint x: 48, startPoint y: 51, endPoint x: 140, endPoint y: 63, distance: 93.1
click at [47, 52] on div at bounding box center [390, 66] width 691 height 33
click at [145, 65] on input "text" at bounding box center [355, 66] width 575 height 9
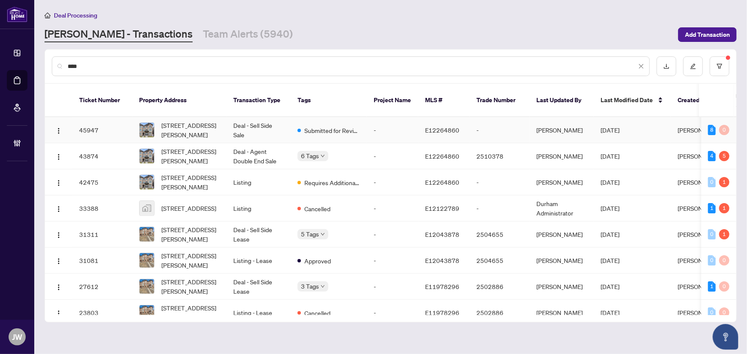
type input "****"
click at [244, 120] on td "Deal - Sell Side Sale" at bounding box center [258, 130] width 64 height 26
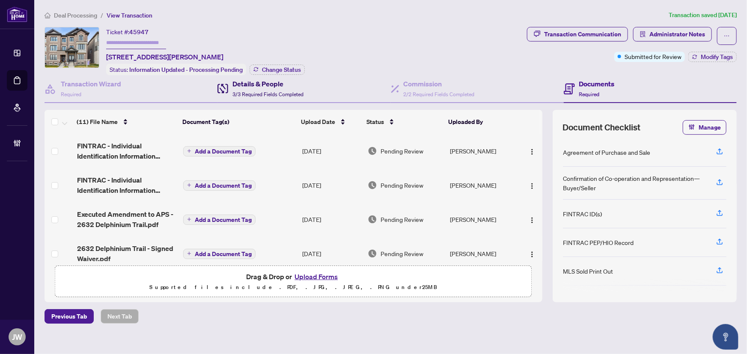
click at [229, 92] on div "Details & People 3/3 Required Fields Completed" at bounding box center [260, 89] width 86 height 20
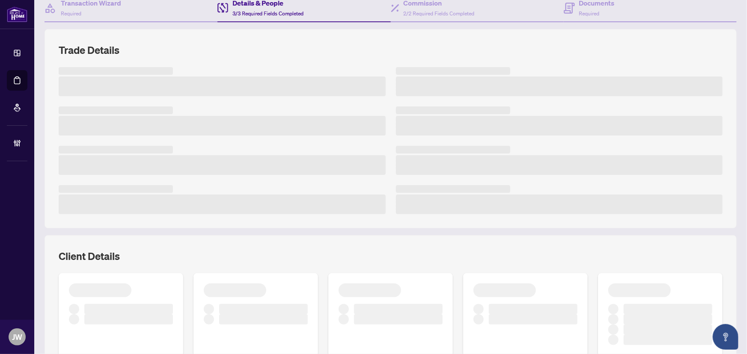
scroll to position [194, 0]
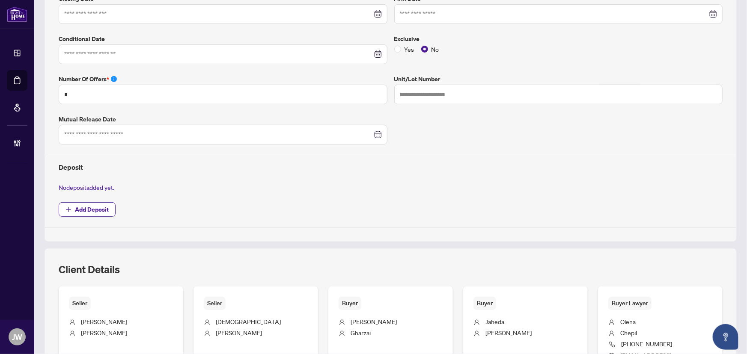
type input "**********"
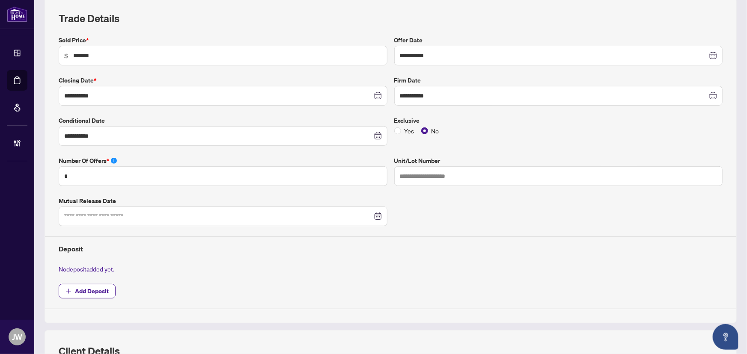
scroll to position [0, 0]
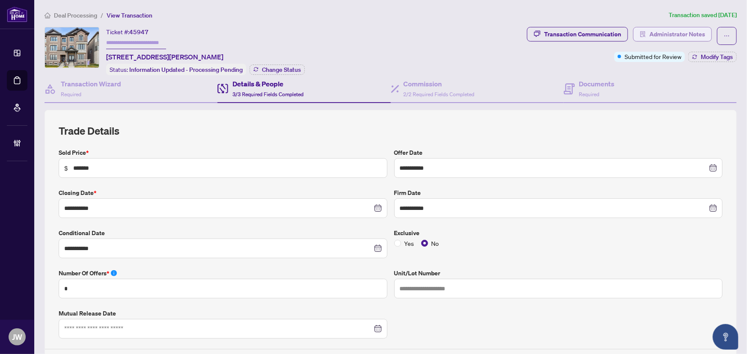
click at [663, 34] on span "Administrator Notes" at bounding box center [677, 34] width 56 height 14
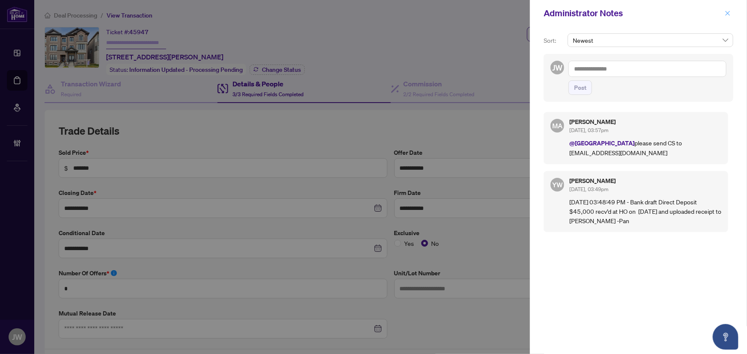
click at [732, 14] on button "button" at bounding box center [727, 13] width 11 height 10
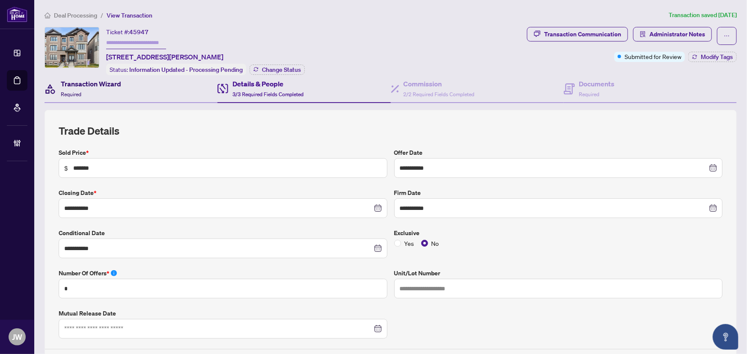
click at [54, 91] on icon at bounding box center [50, 89] width 12 height 12
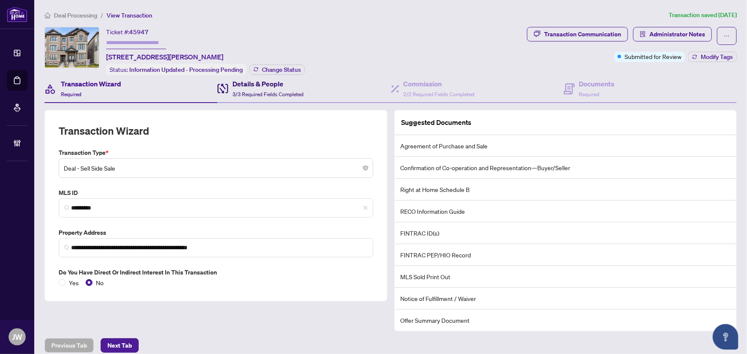
click at [229, 85] on div "Details & People 3/3 Required Fields Completed" at bounding box center [260, 89] width 86 height 20
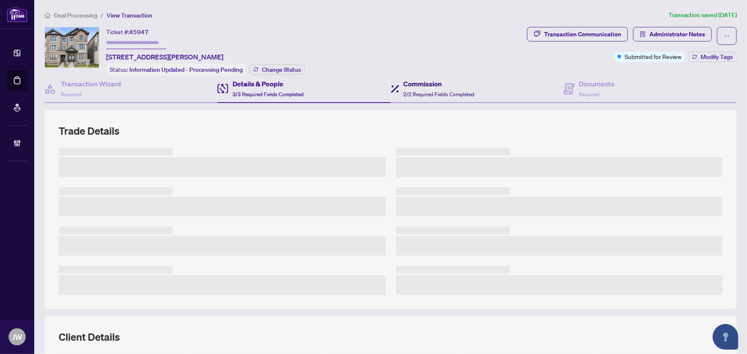
click at [418, 79] on h4 "Commission" at bounding box center [438, 84] width 71 height 10
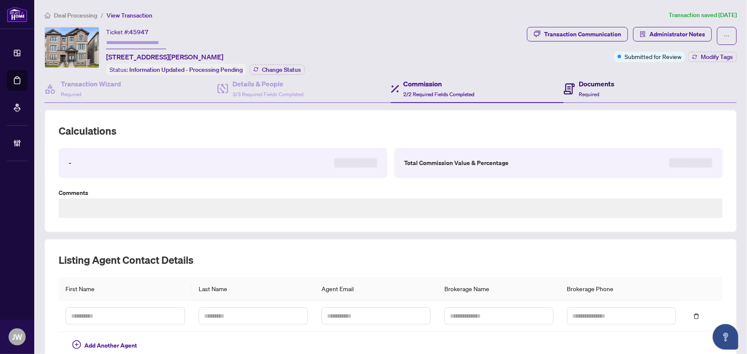
click at [563, 86] on icon at bounding box center [568, 88] width 11 height 11
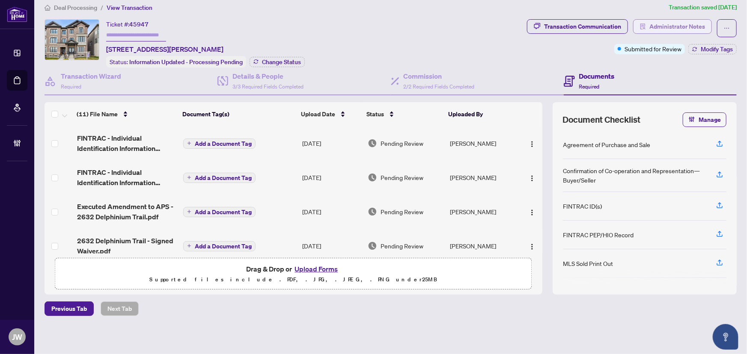
click at [640, 27] on icon "solution" at bounding box center [642, 27] width 5 height 6
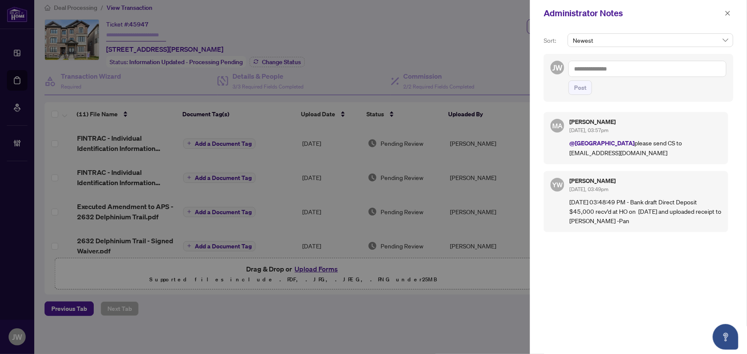
click at [586, 71] on textarea at bounding box center [647, 69] width 158 height 16
type textarea "*"
click at [578, 63] on textarea "*" at bounding box center [647, 69] width 158 height 16
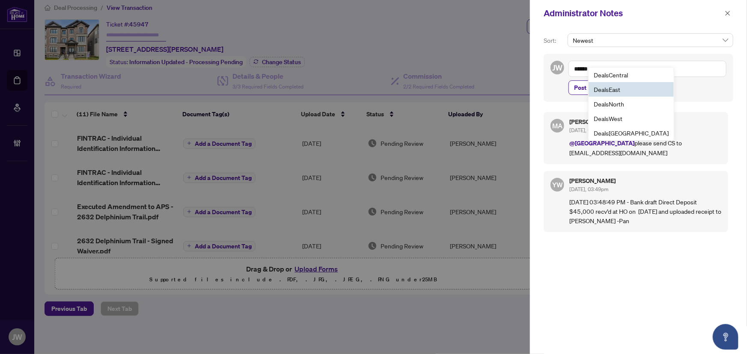
click at [614, 87] on span "Deals East" at bounding box center [606, 90] width 27 height 8
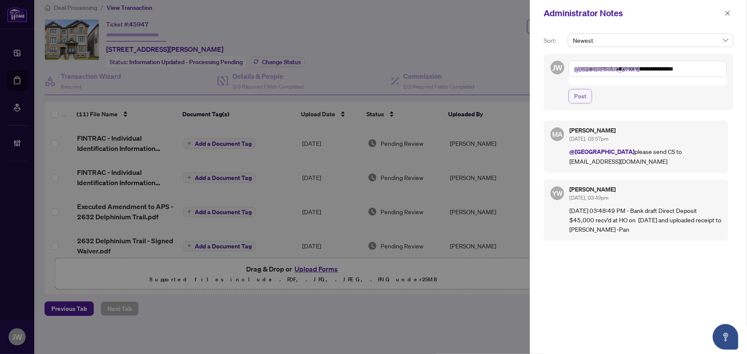
type textarea "**********"
click at [587, 89] on button "Post" at bounding box center [580, 96] width 24 height 15
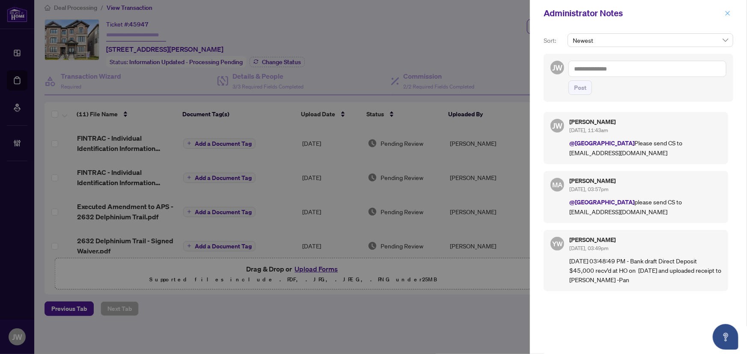
click at [726, 12] on icon "close" at bounding box center [727, 13] width 6 height 6
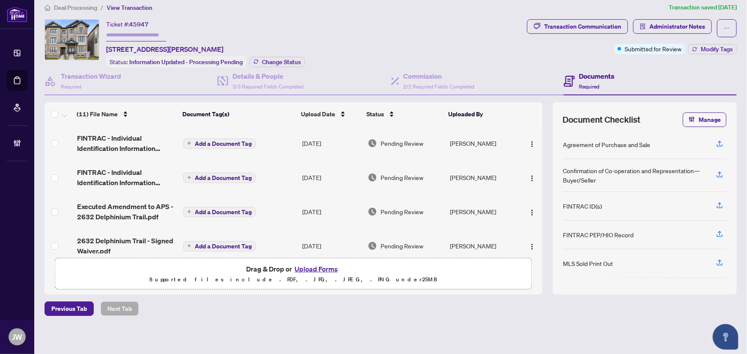
click at [71, 4] on span "Deal Processing" at bounding box center [75, 8] width 43 height 8
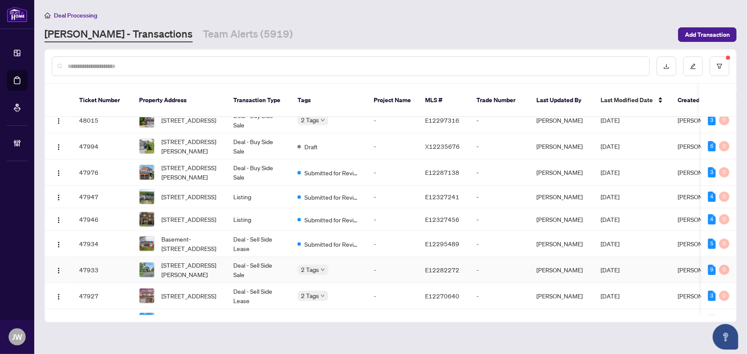
scroll to position [77, 0]
